Goal: Transaction & Acquisition: Purchase product/service

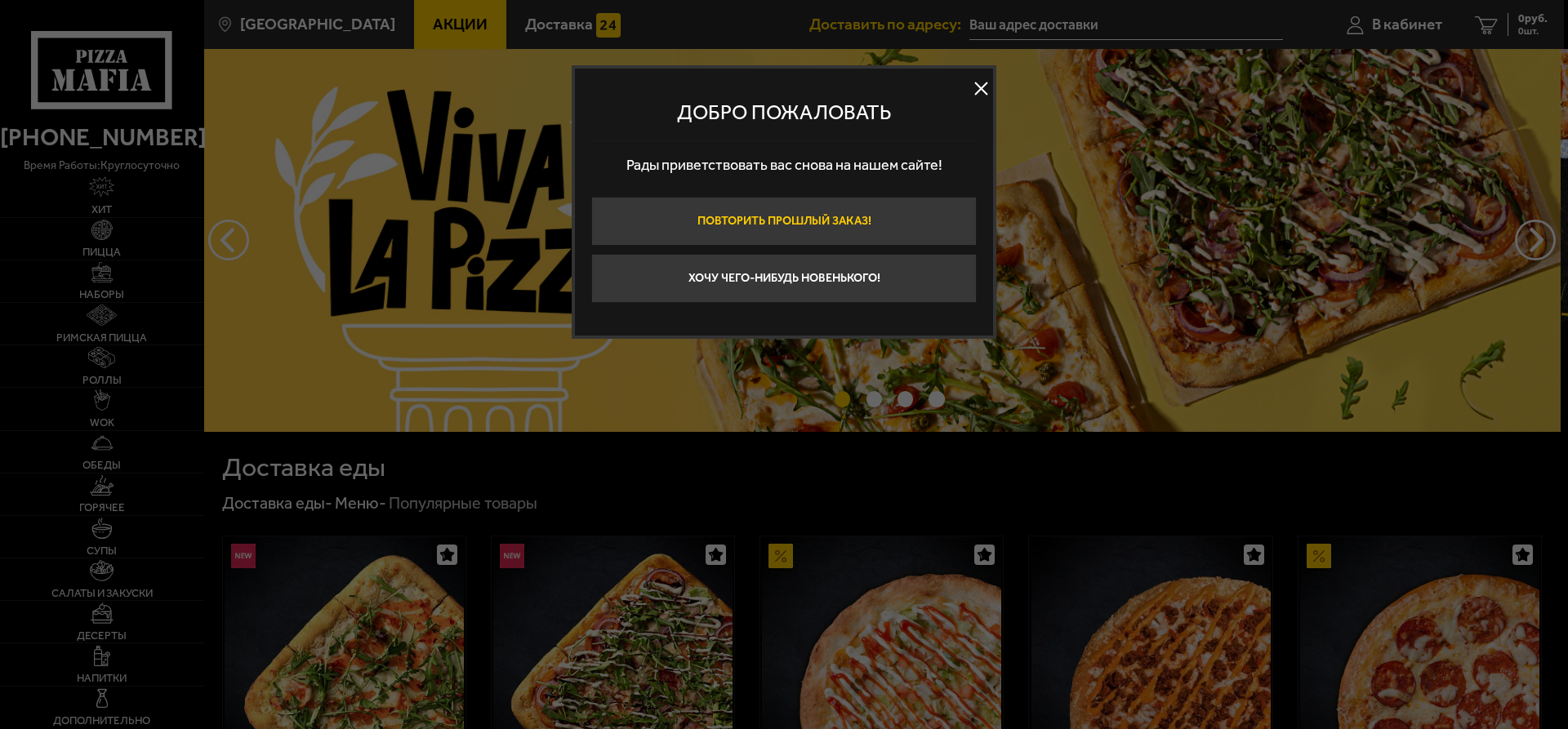
type input "[STREET_ADDRESS]"
click at [862, 287] on button "Хочу чего-нибудь новенького!" at bounding box center [784, 278] width 386 height 49
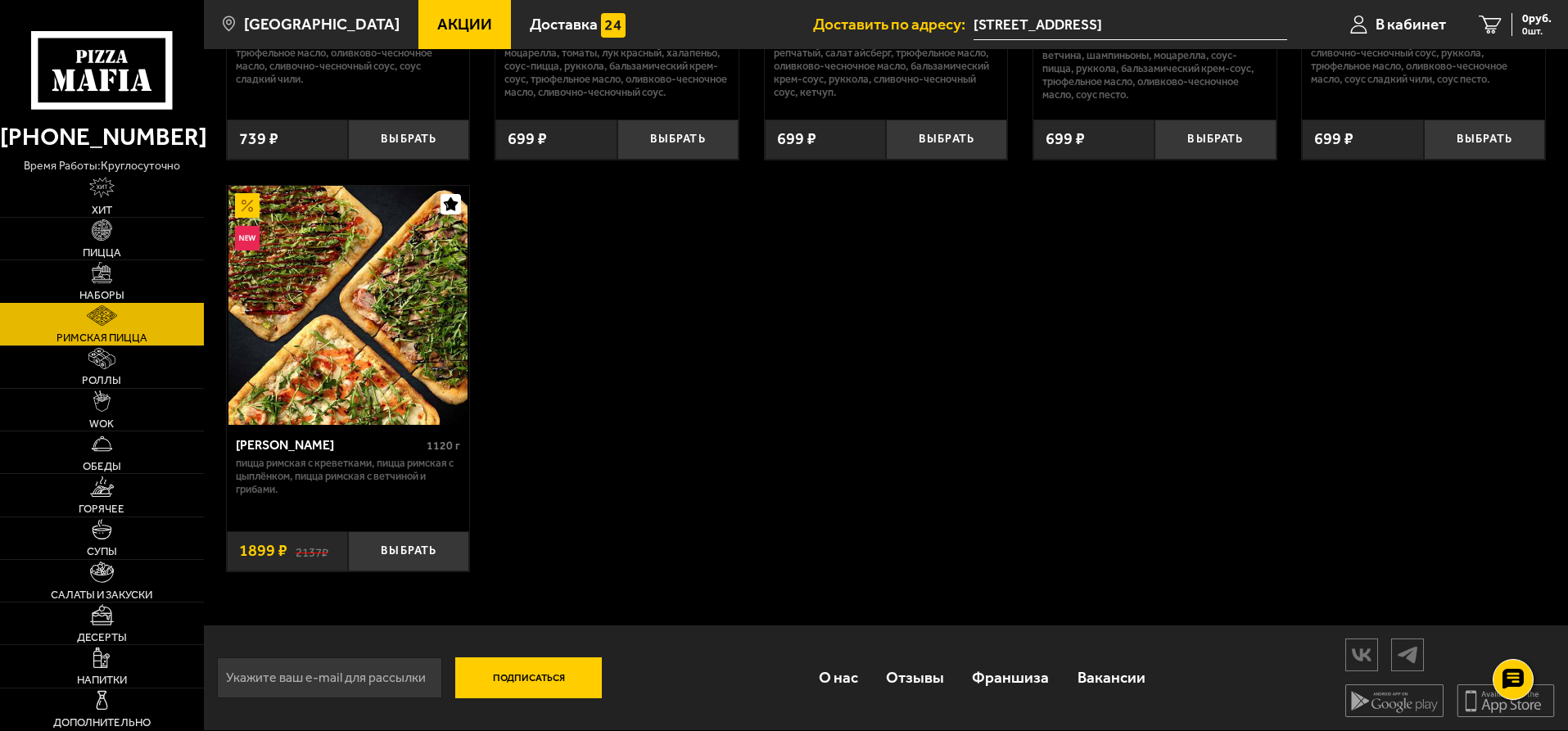
scroll to position [420, 0]
click at [100, 273] on img at bounding box center [102, 273] width 21 height 21
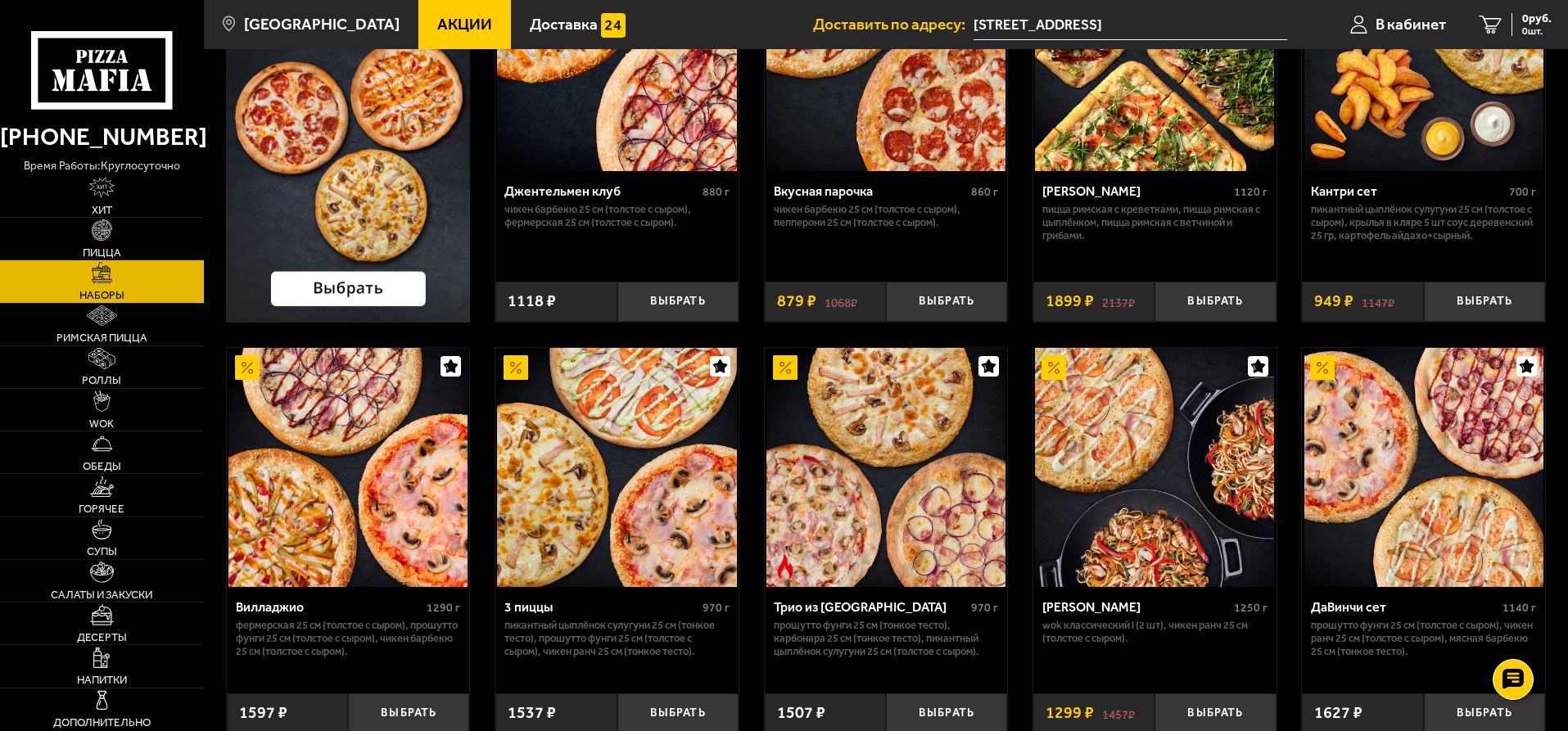
scroll to position [246, 0]
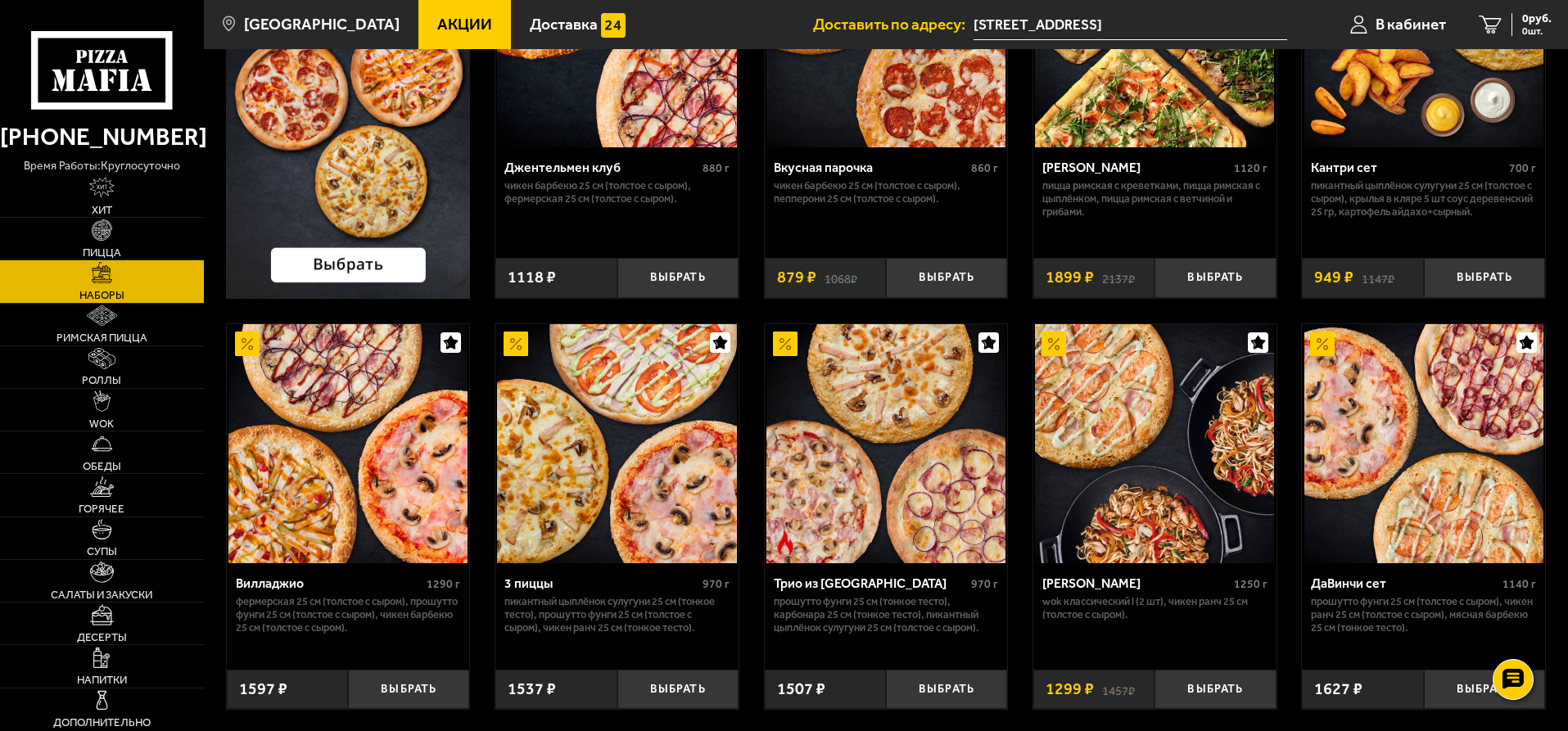
click at [452, 22] on span "Акции" at bounding box center [465, 24] width 54 height 16
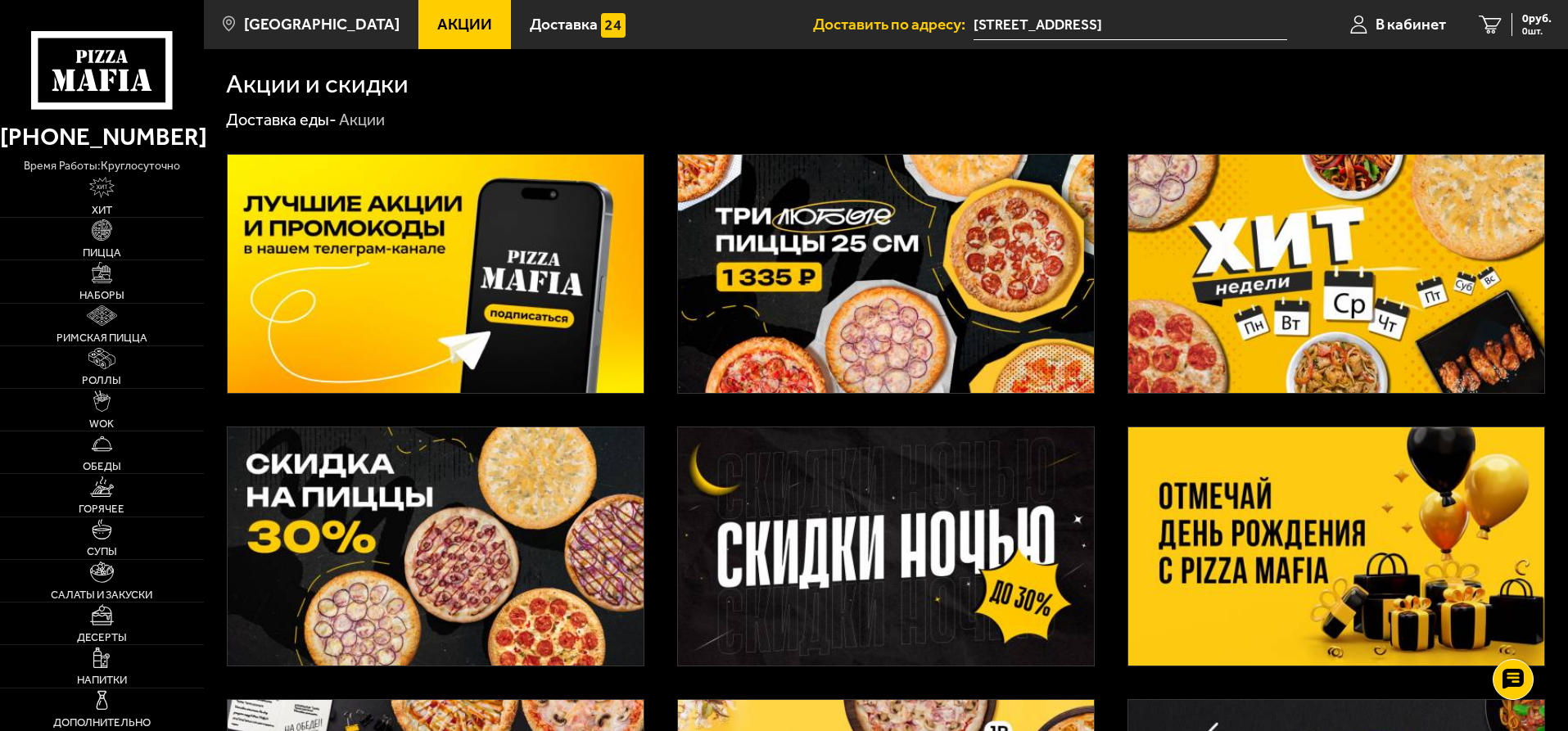
click at [1386, 315] on img at bounding box center [1337, 273] width 416 height 238
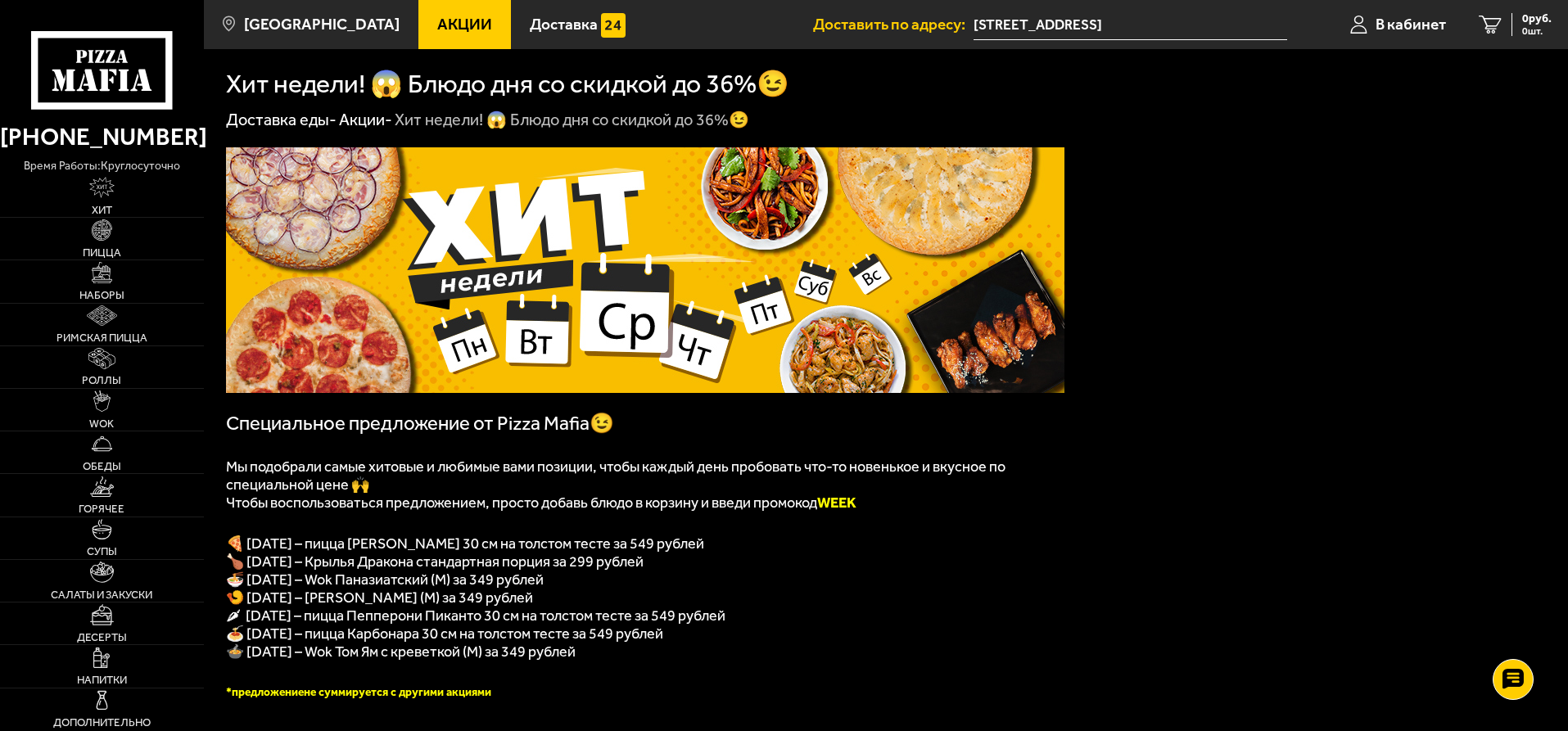
drag, startPoint x: 1121, startPoint y: 531, endPoint x: 1102, endPoint y: 531, distance: 19.0
click at [121, 412] on link "WOK" at bounding box center [102, 409] width 204 height 42
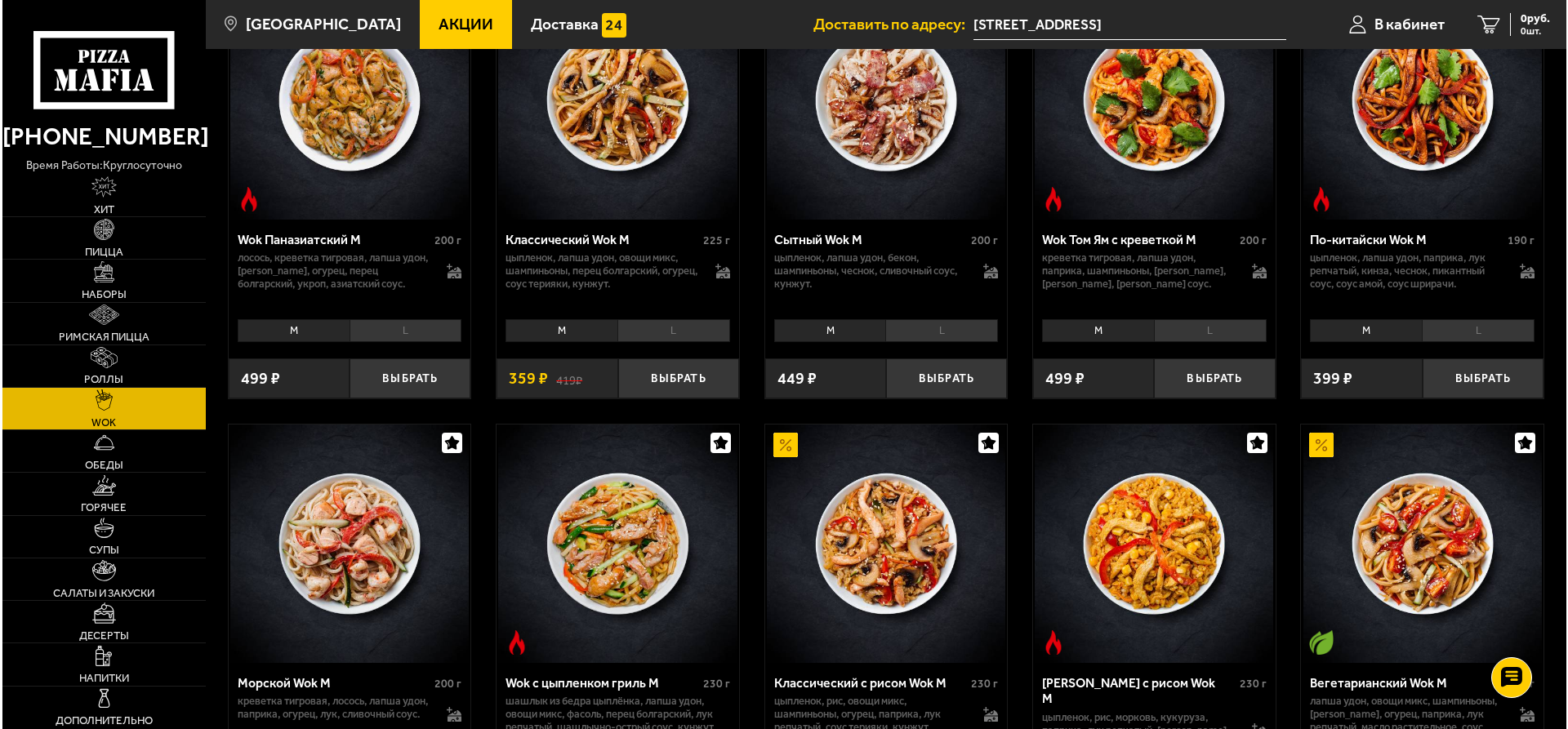
scroll to position [735, 0]
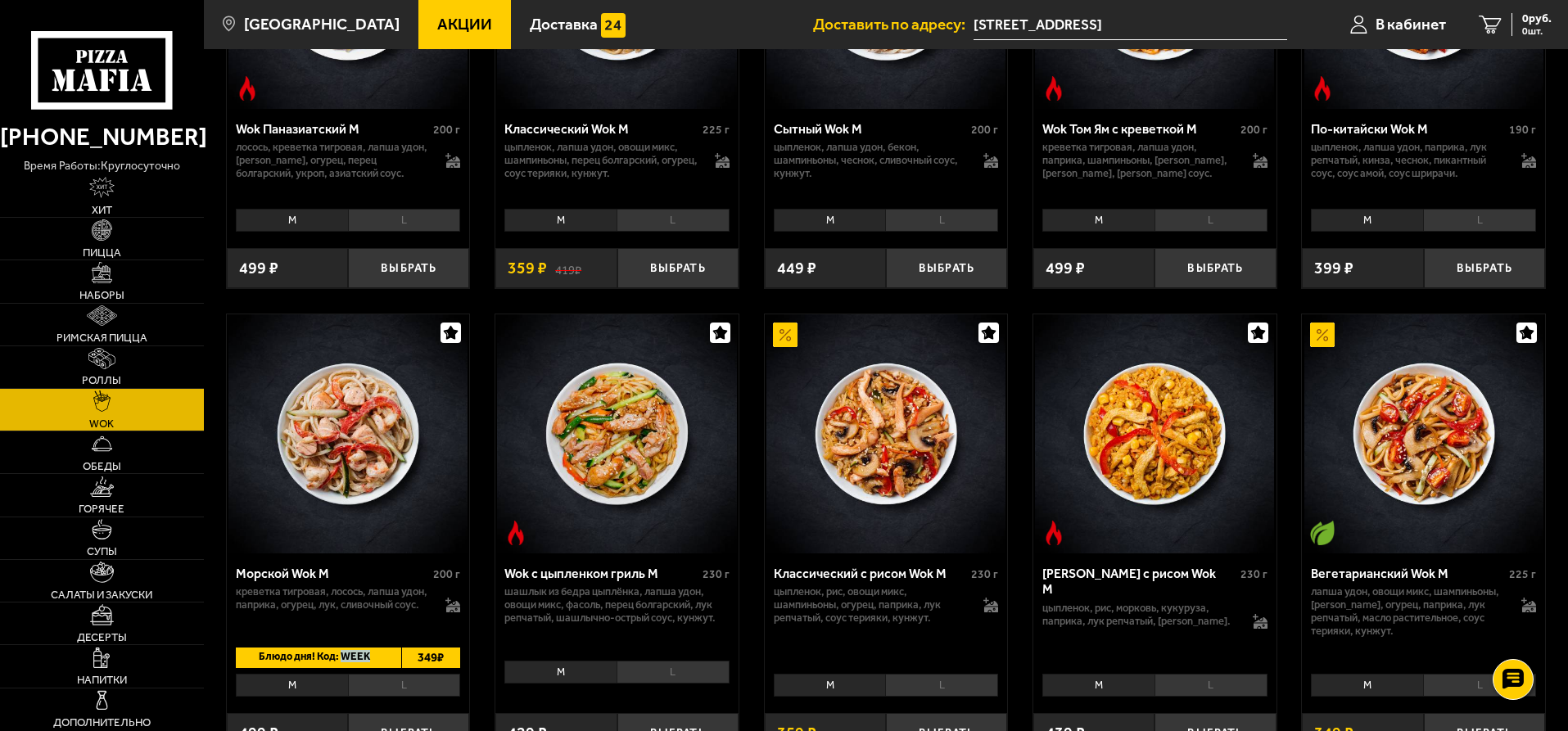
drag, startPoint x: 340, startPoint y: 657, endPoint x: 368, endPoint y: 655, distance: 28.1
click at [368, 655] on span "Блюдо дня! Код: WEEK" at bounding box center [311, 657] width 151 height 20
copy span "WEEK"
click at [378, 574] on div "Морской Wok M" at bounding box center [333, 574] width 194 height 16
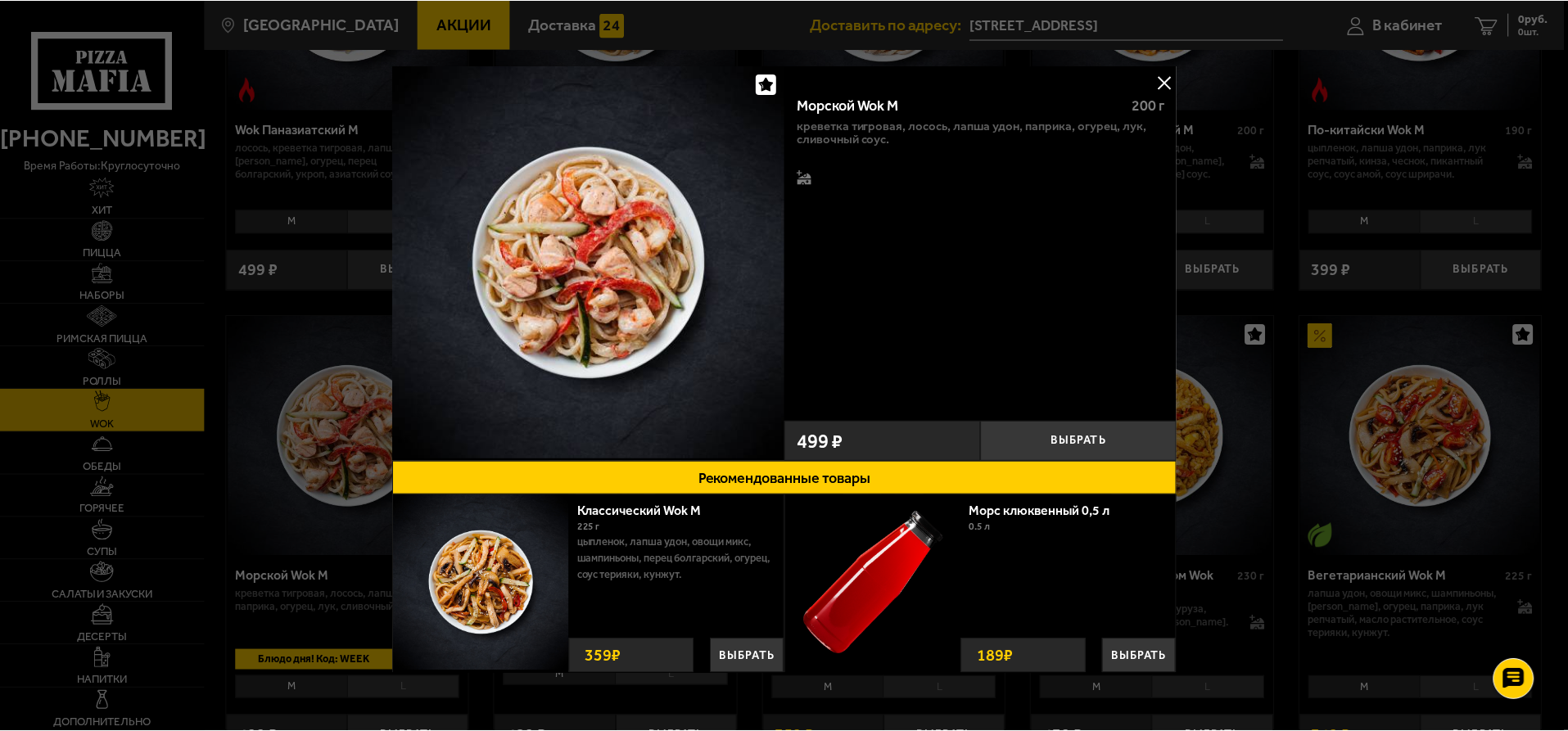
scroll to position [26, 0]
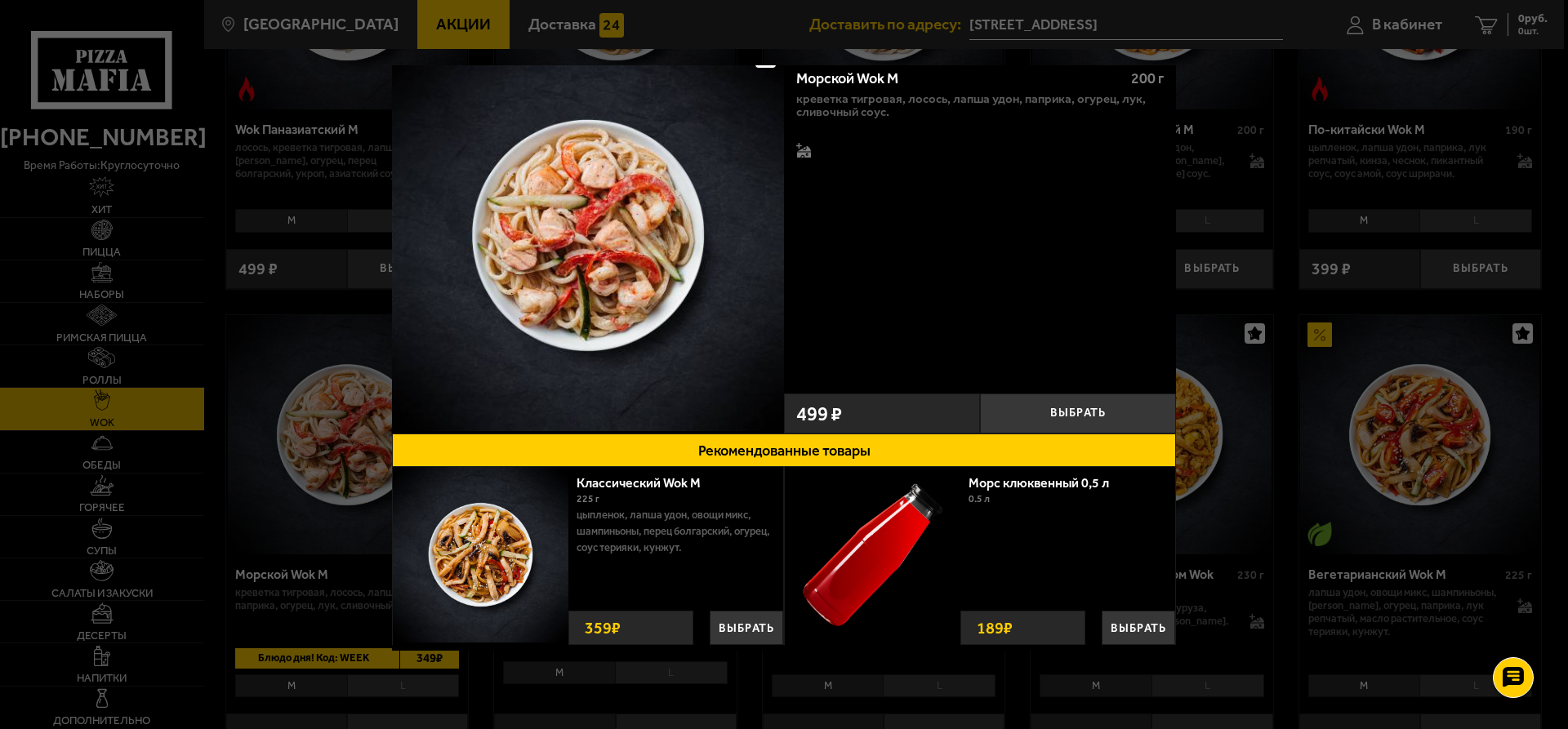
click at [336, 552] on div at bounding box center [784, 364] width 1568 height 729
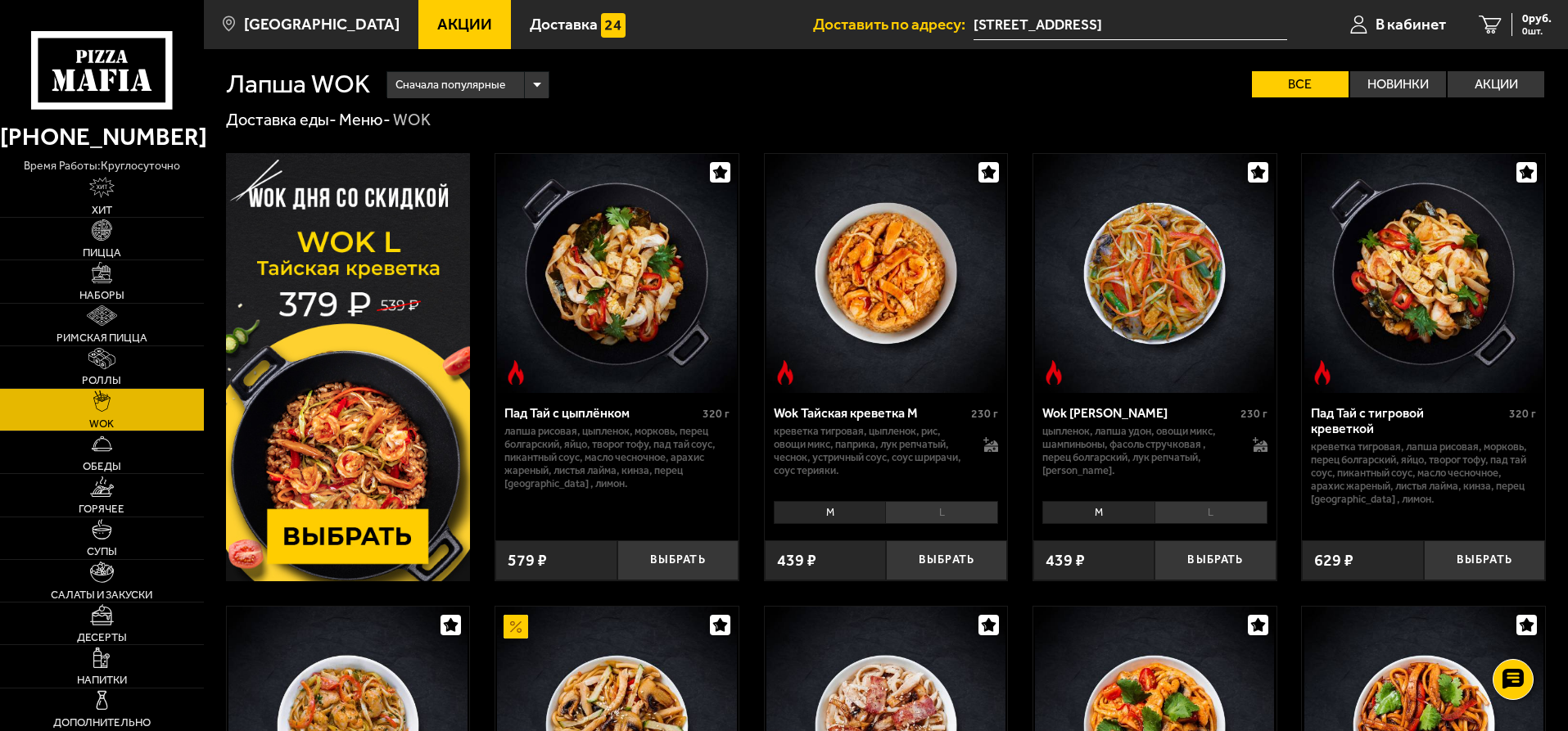
click at [362, 534] on img at bounding box center [349, 367] width 245 height 429
click at [378, 395] on img at bounding box center [349, 367] width 245 height 429
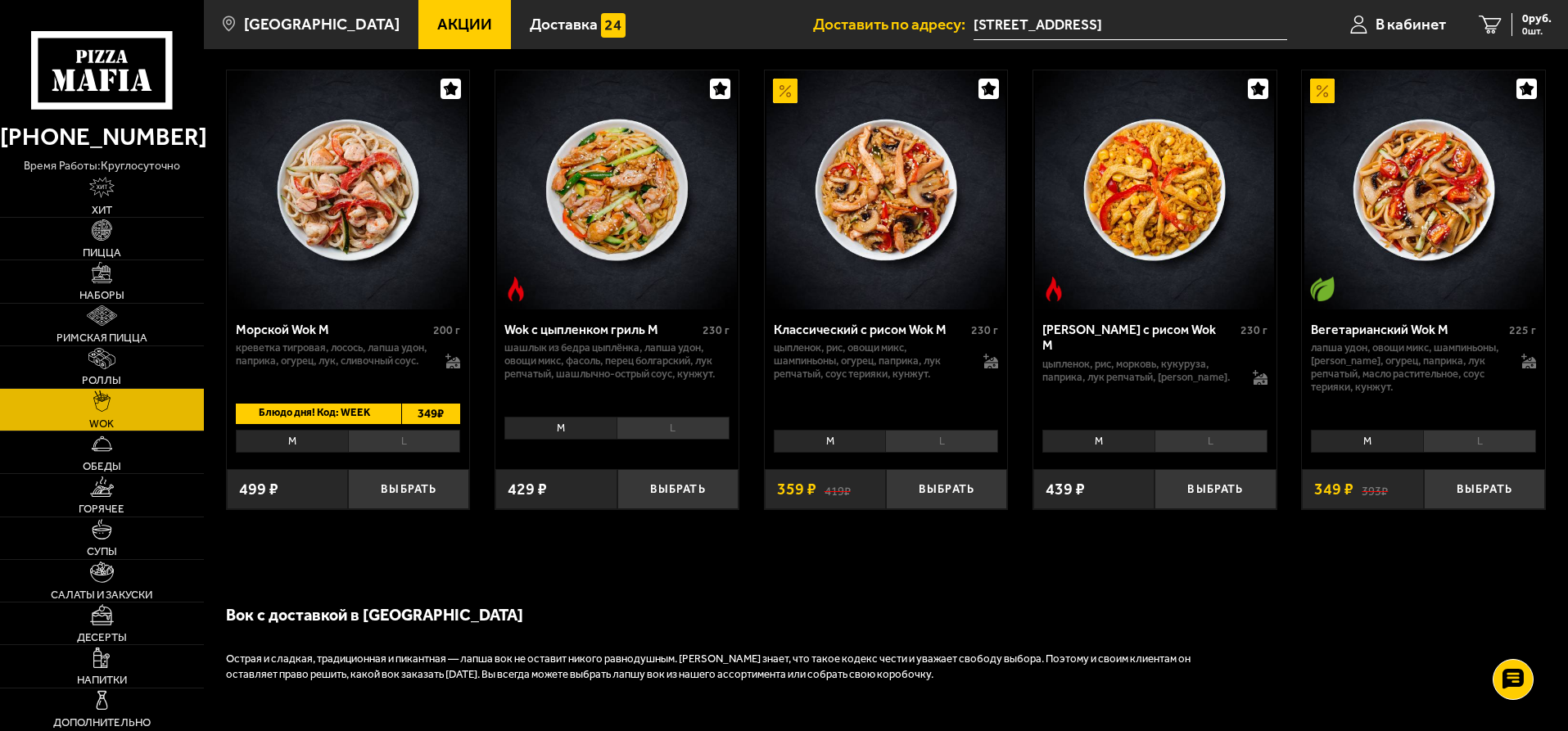
scroll to position [983, 0]
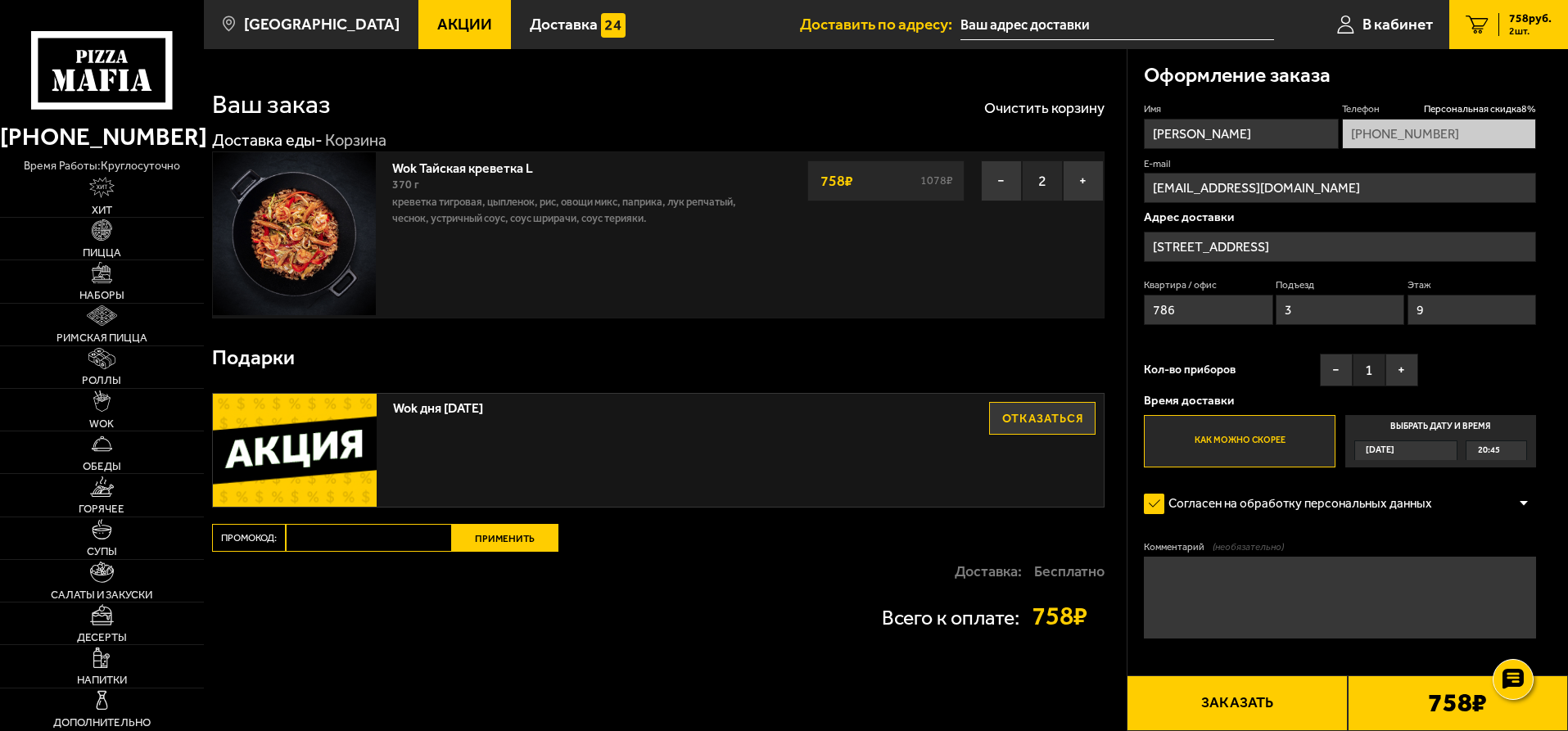
click at [1291, 706] on button "Заказать" at bounding box center [1237, 703] width 221 height 55
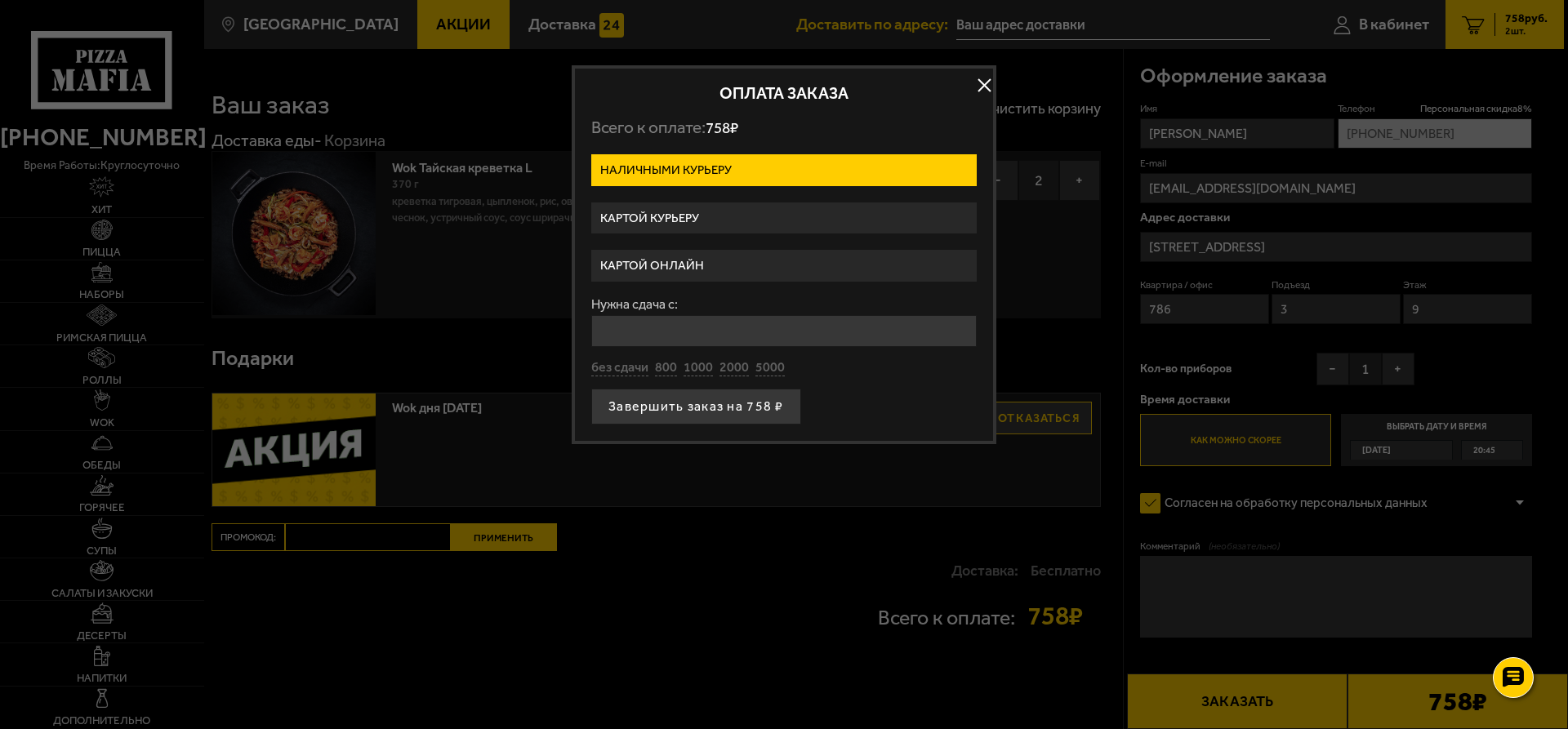
click at [752, 220] on label "Картой курьеру" at bounding box center [784, 218] width 386 height 32
click at [0, 0] on input "Картой курьеру" at bounding box center [0, 0] width 0 height 0
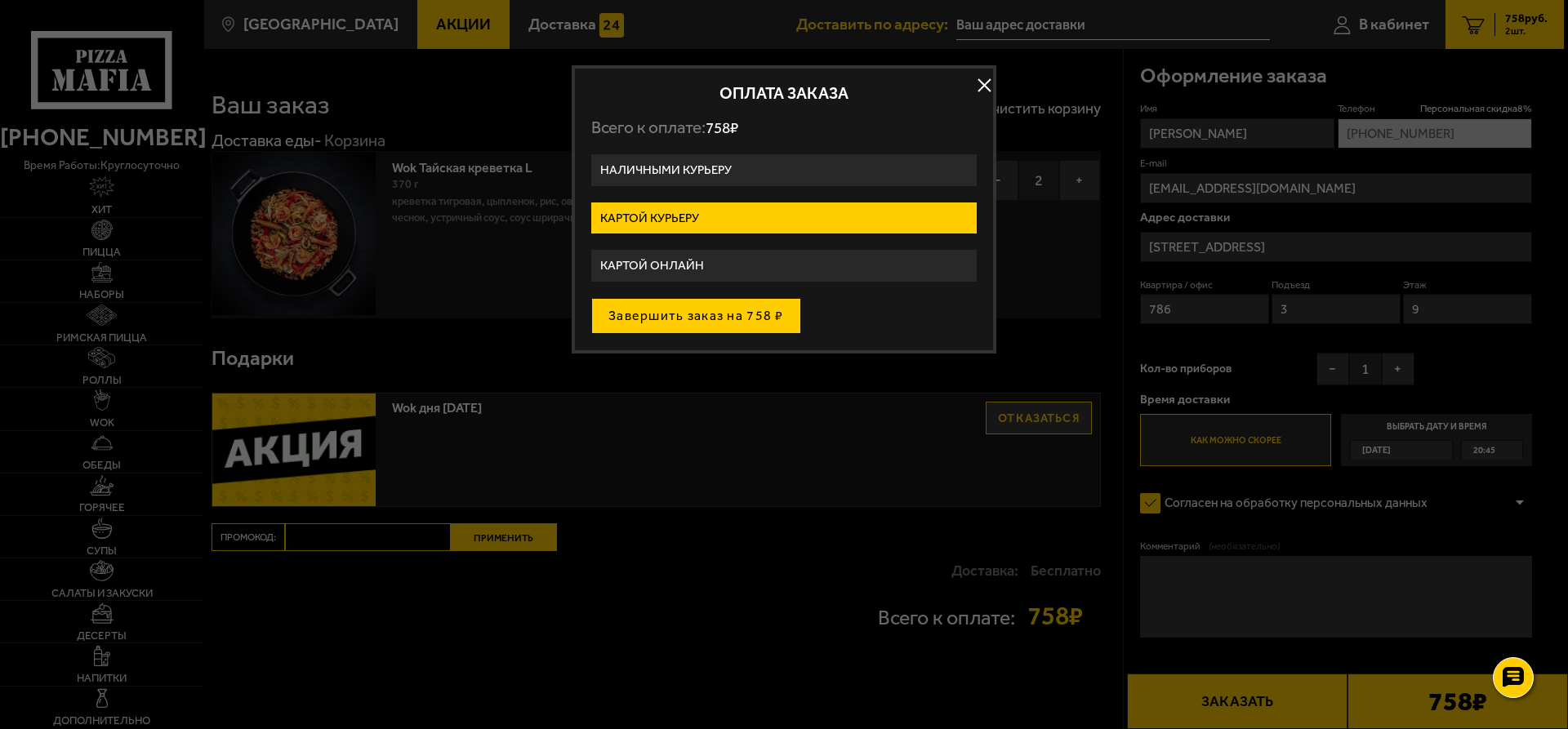
click at [761, 317] on button "Завершить заказ на 758 ₽" at bounding box center [696, 316] width 210 height 36
